Goal: Task Accomplishment & Management: Manage account settings

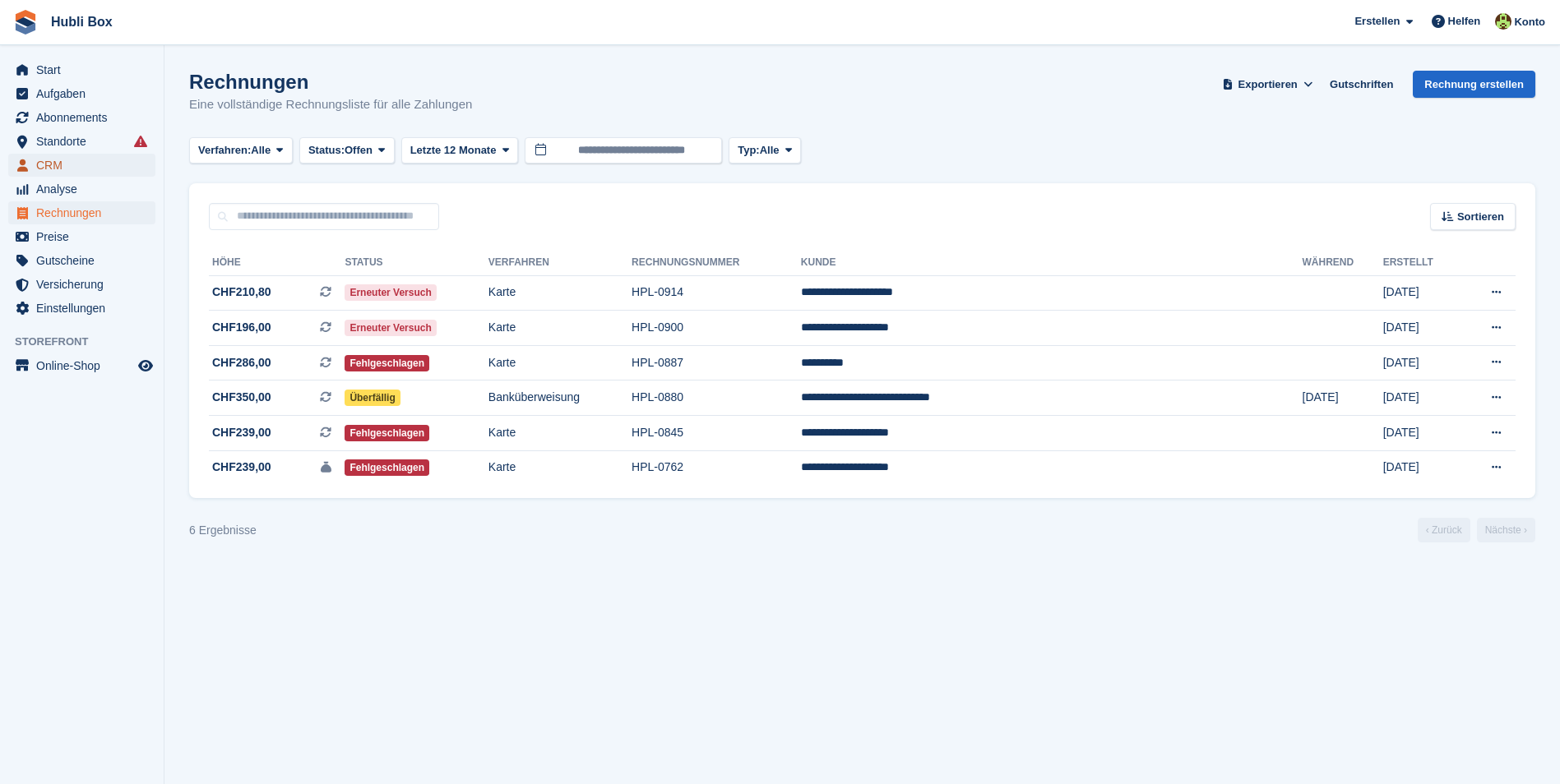
drag, startPoint x: 0, startPoint y: 0, endPoint x: 67, endPoint y: 163, distance: 176.2
click at [67, 163] on span "CRM" at bounding box center [85, 164] width 99 height 23
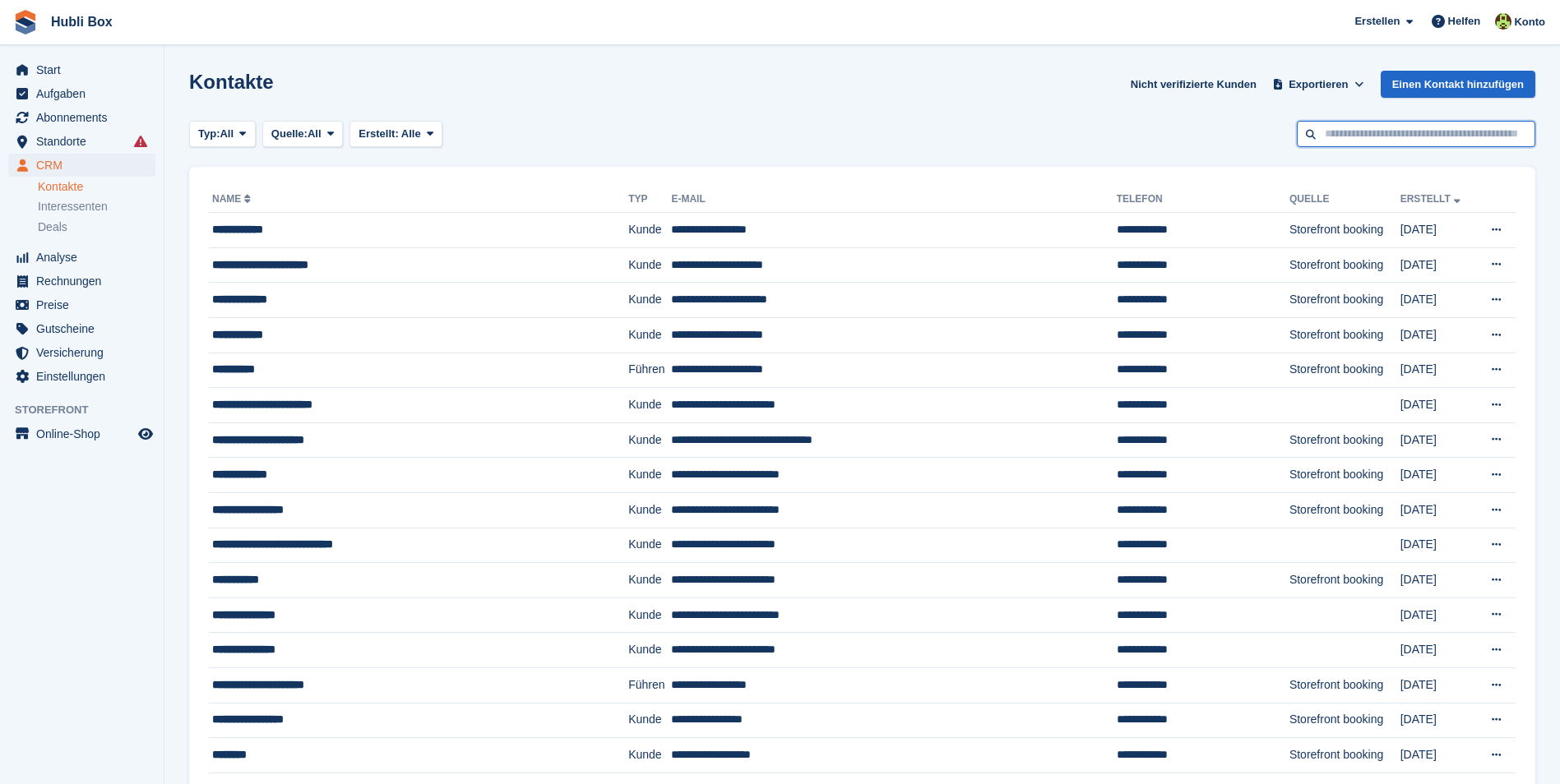
click at [1358, 138] on input "text" at bounding box center [1416, 134] width 239 height 27
type input "******"
